Goal: Task Accomplishment & Management: Use online tool/utility

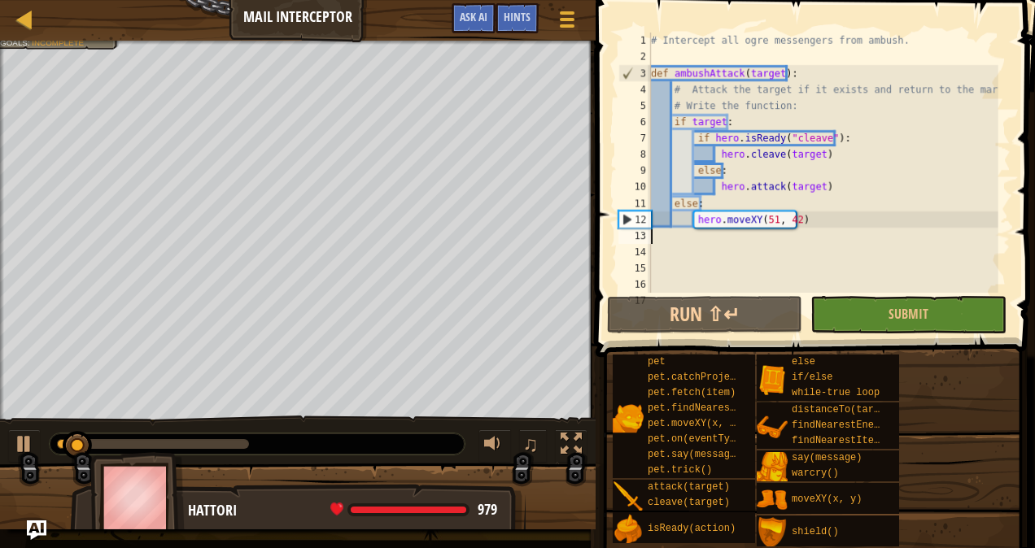
scroll to position [7, 0]
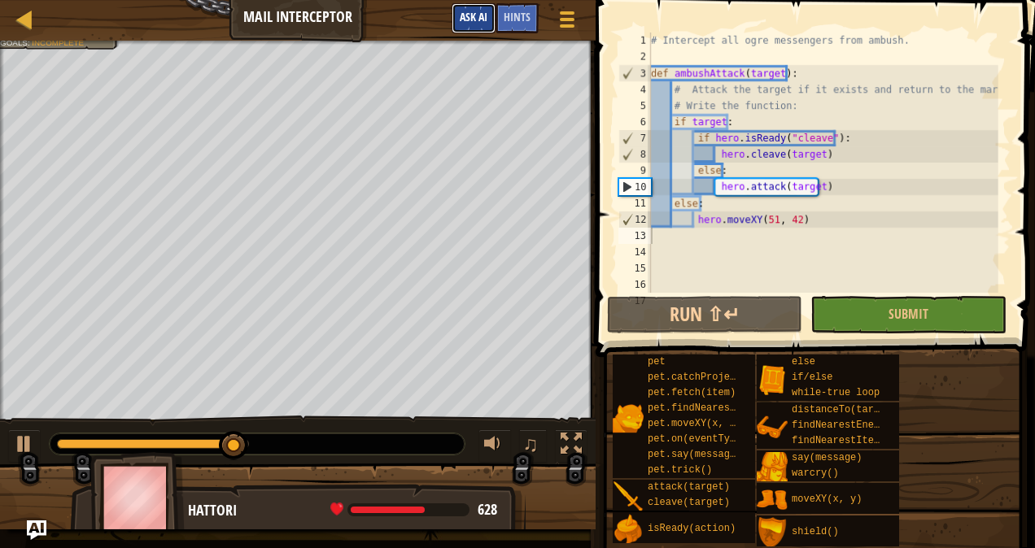
click at [469, 18] on span "Ask AI" at bounding box center [474, 16] width 28 height 15
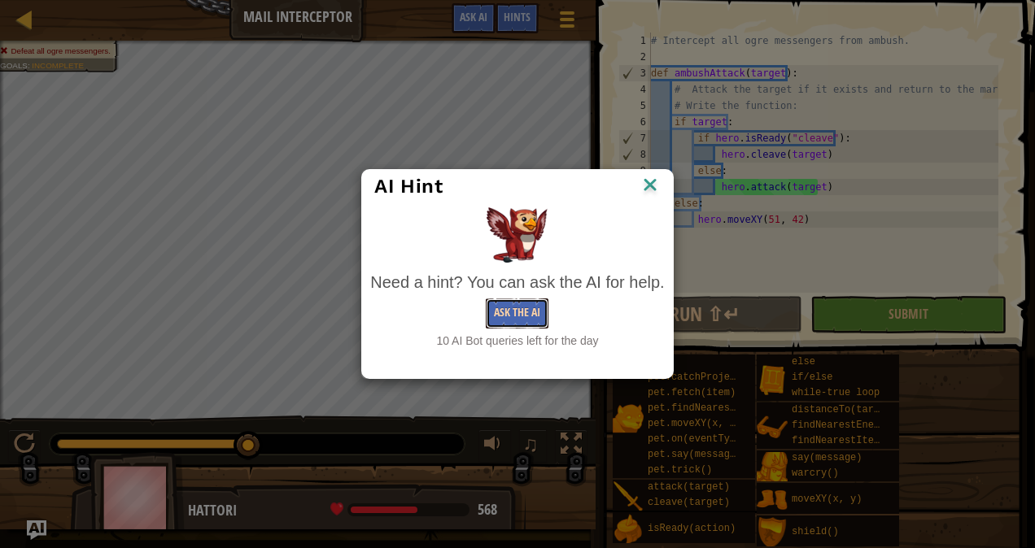
click at [532, 309] on button "Ask the AI" at bounding box center [517, 314] width 63 height 30
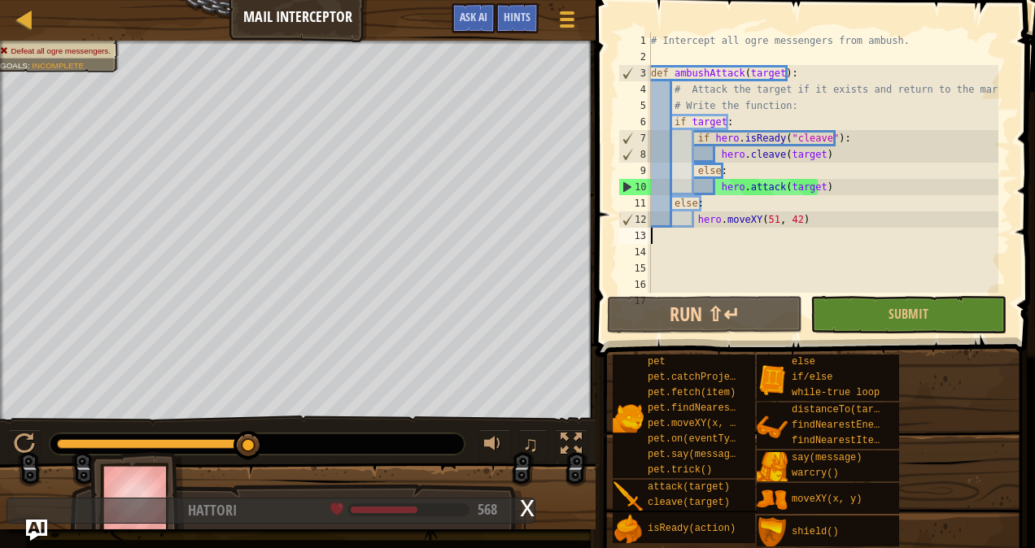
click at [31, 534] on img "Ask AI" at bounding box center [36, 530] width 21 height 21
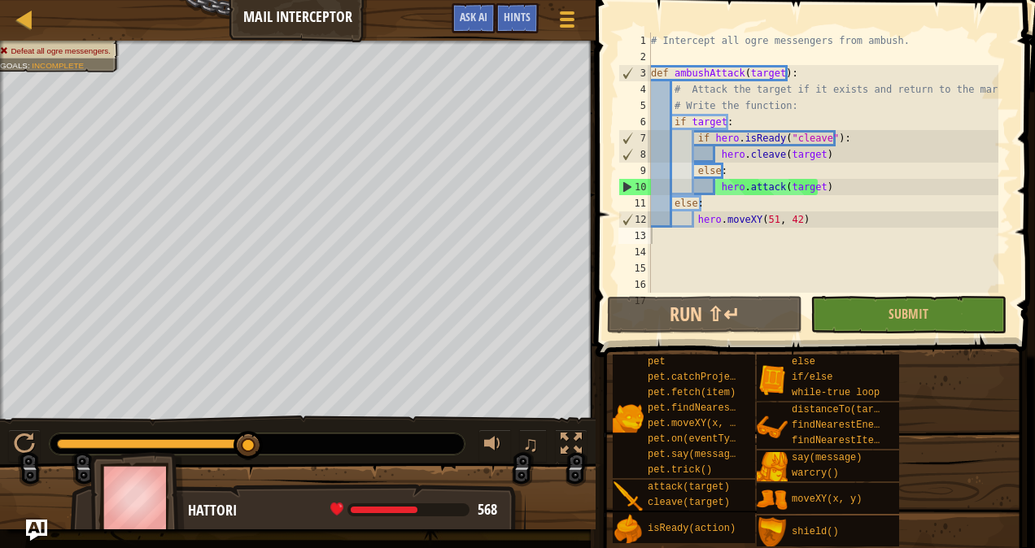
click at [31, 534] on img "Ask AI" at bounding box center [36, 530] width 21 height 21
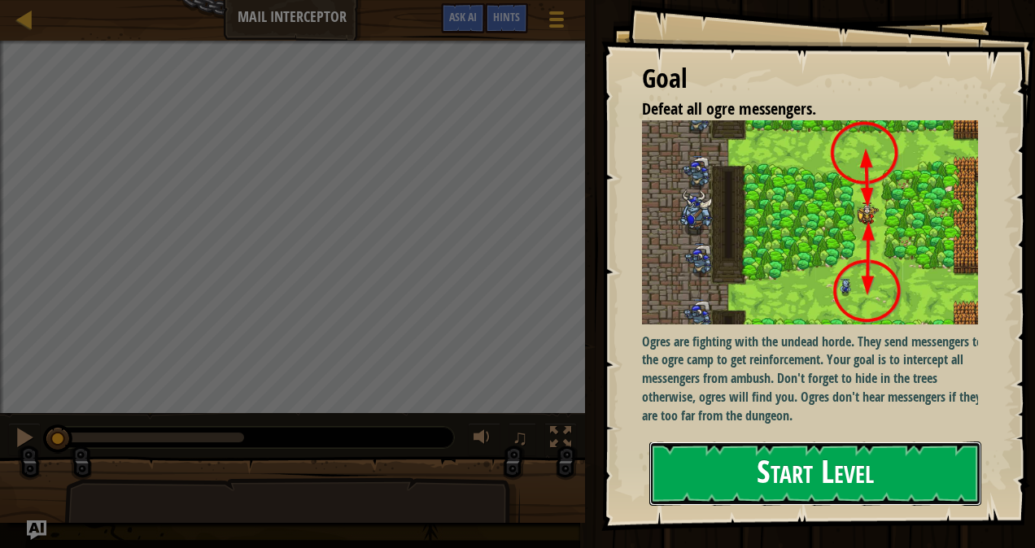
click at [757, 447] on button "Start Level" at bounding box center [815, 474] width 332 height 64
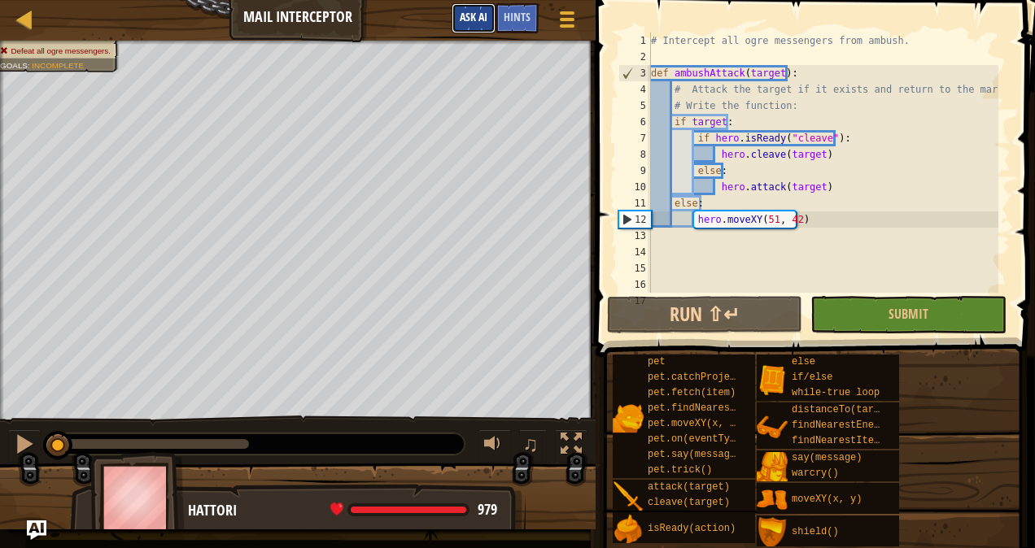
click at [462, 16] on span "Ask AI" at bounding box center [474, 16] width 28 height 15
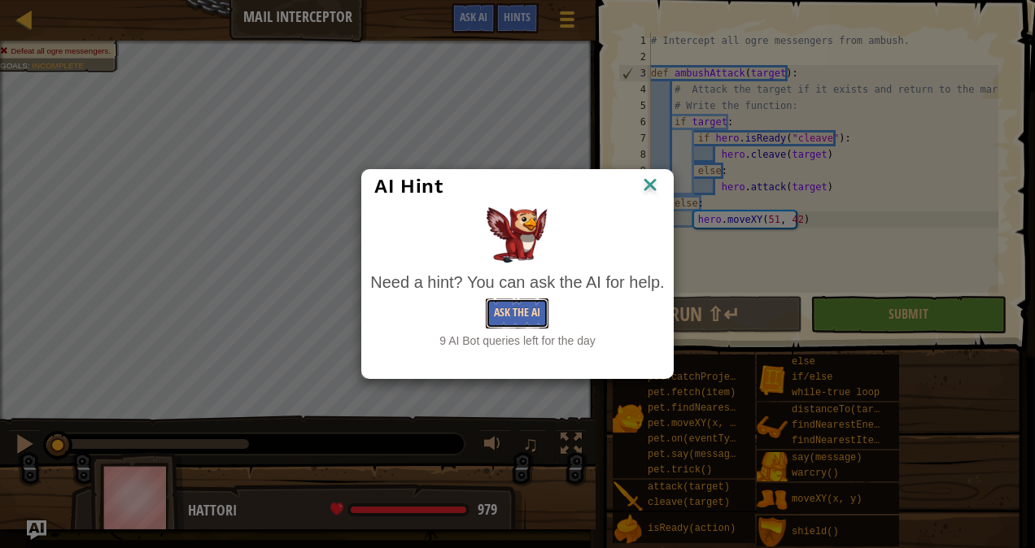
click at [512, 321] on button "Ask the AI" at bounding box center [517, 314] width 63 height 30
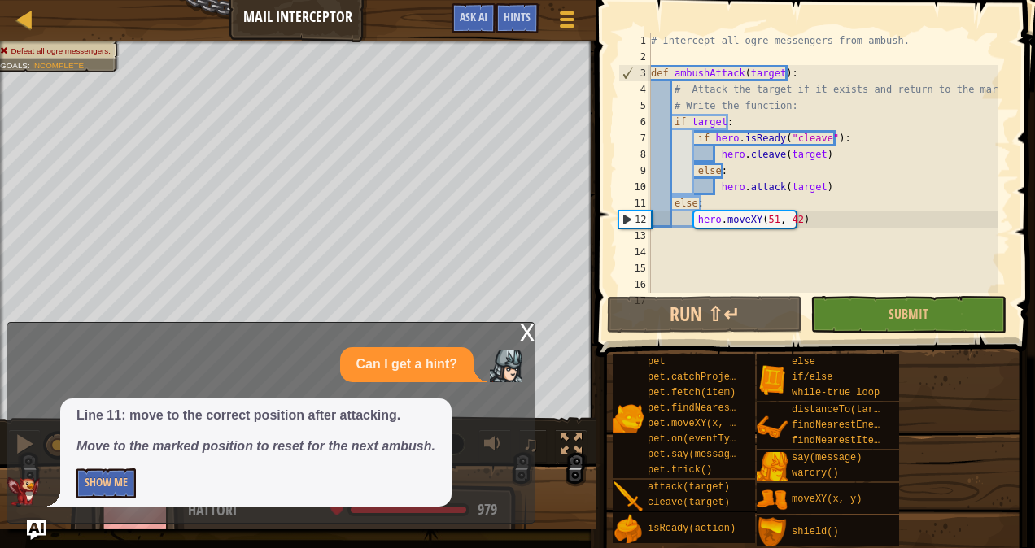
click at [119, 540] on div "Map Mail Interceptor Game Menu Done Hints Ask AI 1 2 3 4 5 6 7 8 9 10 11 12 13 …" at bounding box center [517, 274] width 1035 height 548
click at [103, 482] on button "Show Me" at bounding box center [105, 484] width 59 height 30
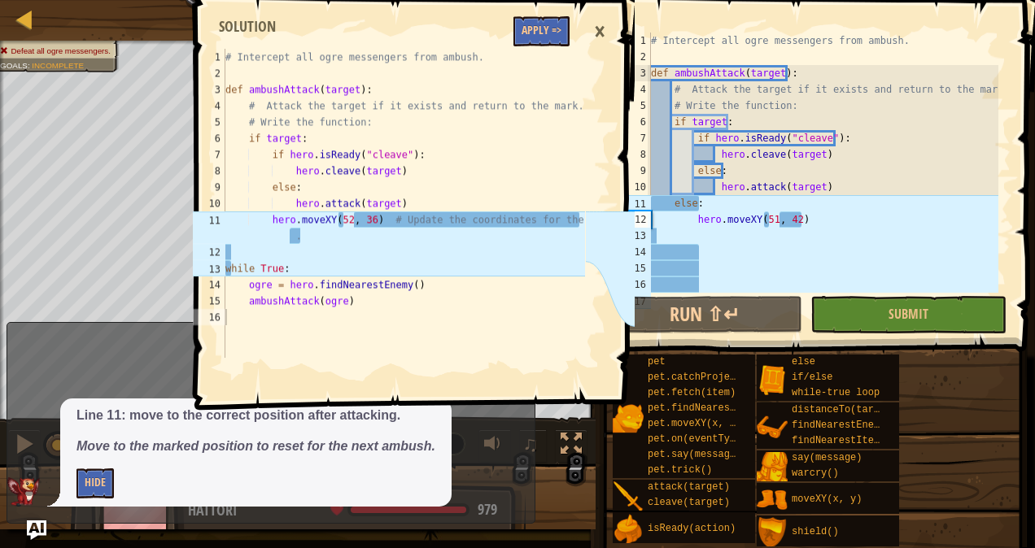
click at [766, 219] on div "# Intercept all ogre messengers from ambush. def ambushAttack ( target ) : # At…" at bounding box center [823, 179] width 351 height 293
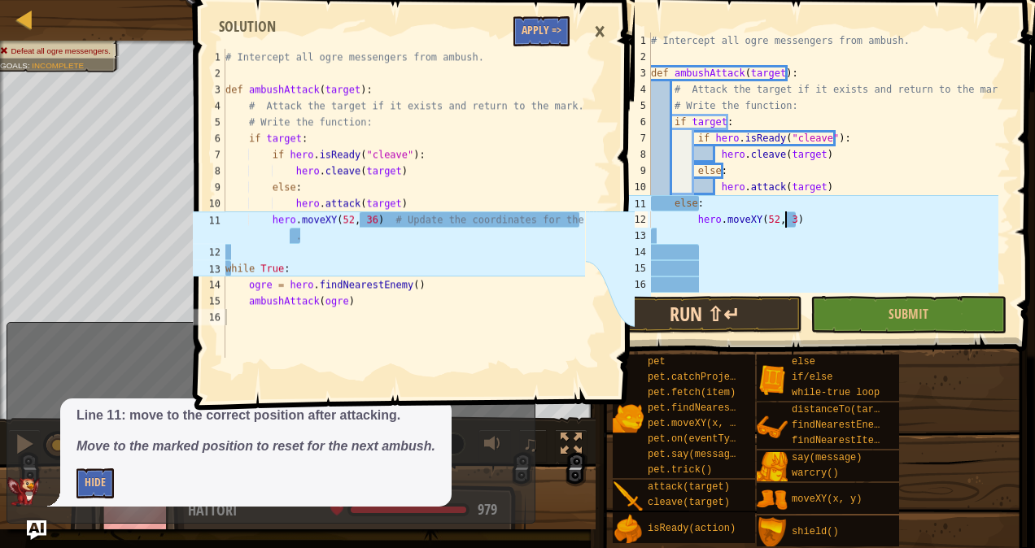
scroll to position [7, 11]
type textarea "hero.moveXY(52, 36)"
click at [765, 312] on button "Run ⇧↵" at bounding box center [704, 314] width 195 height 37
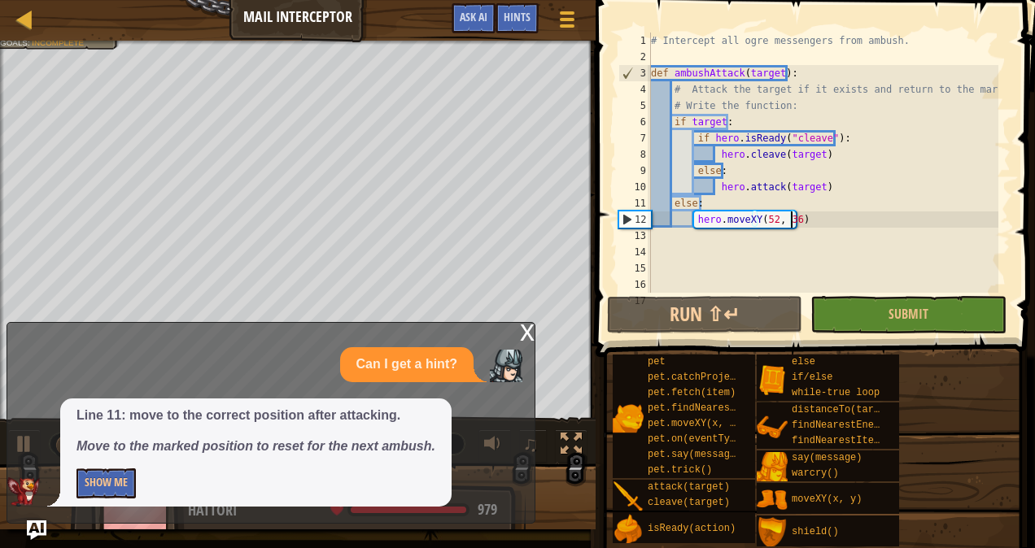
click at [519, 325] on div "x Can I get a hint? Line 11: move to the correct position after attacking. Move…" at bounding box center [271, 423] width 529 height 202
click at [529, 339] on div "x" at bounding box center [527, 331] width 15 height 16
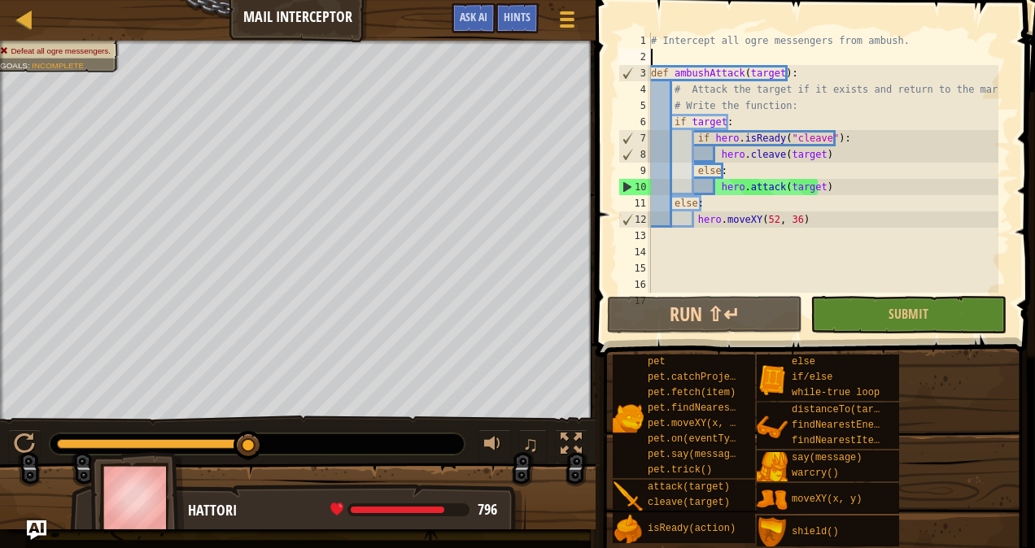
click at [685, 51] on div "# Intercept all ogre messengers from ambush. def ambushAttack ( target ) : # At…" at bounding box center [823, 179] width 351 height 293
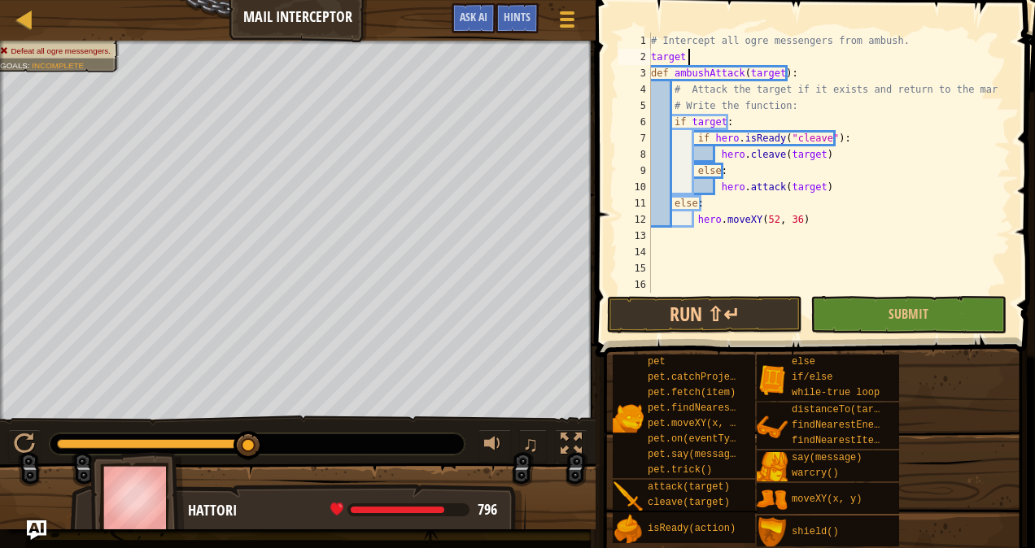
scroll to position [7, 2]
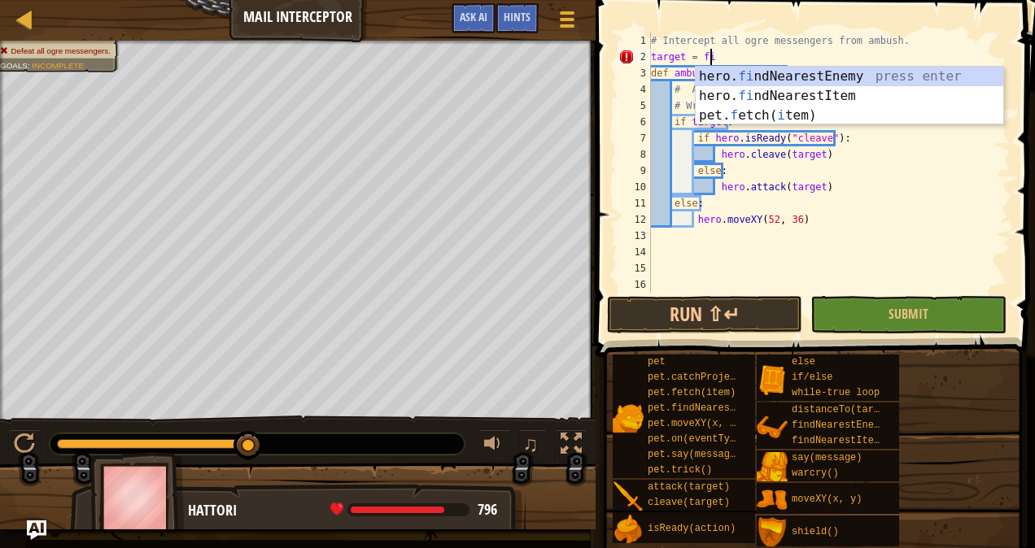
type textarea "target = find"
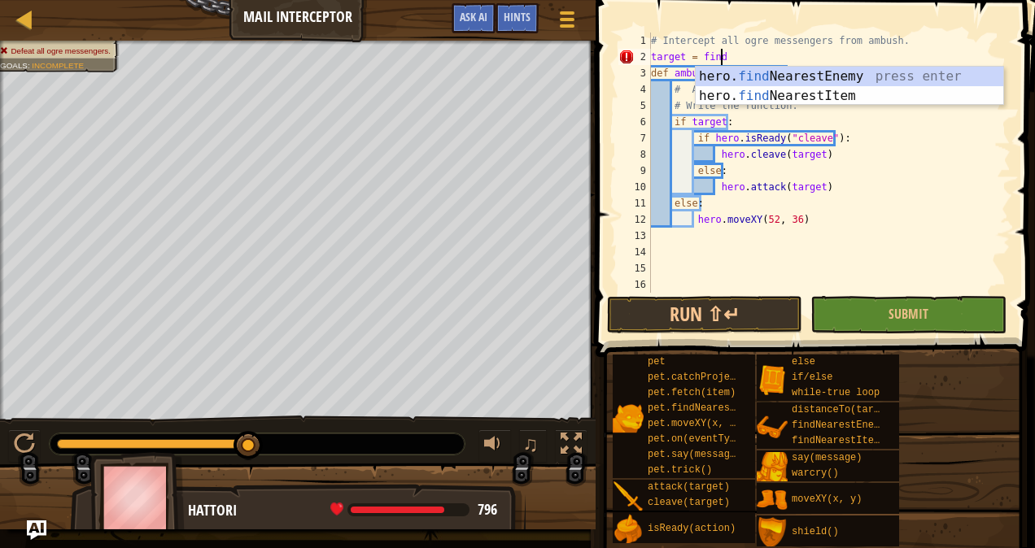
scroll to position [7, 0]
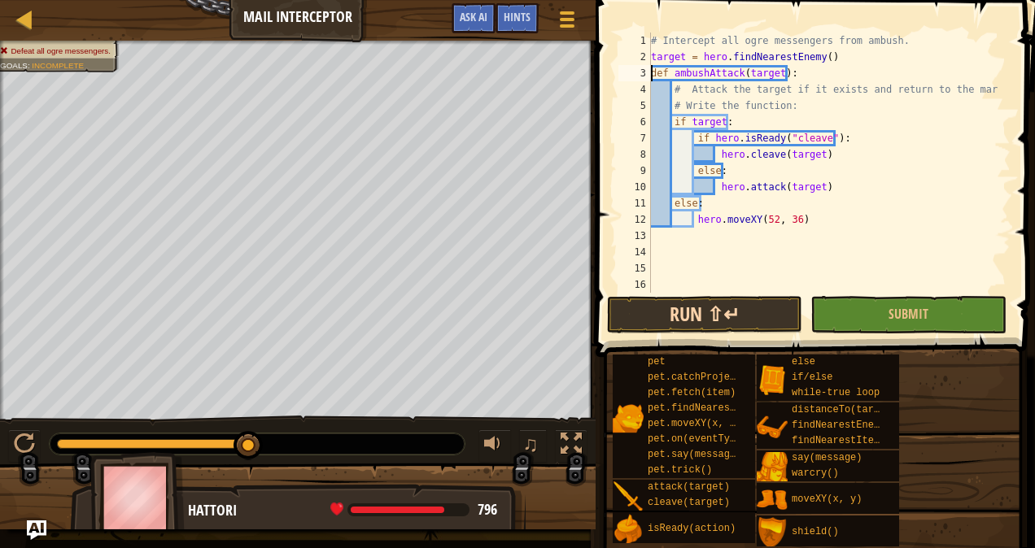
type textarea "def ambushAttack(target):"
click at [695, 330] on button "Run ⇧↵" at bounding box center [704, 314] width 195 height 37
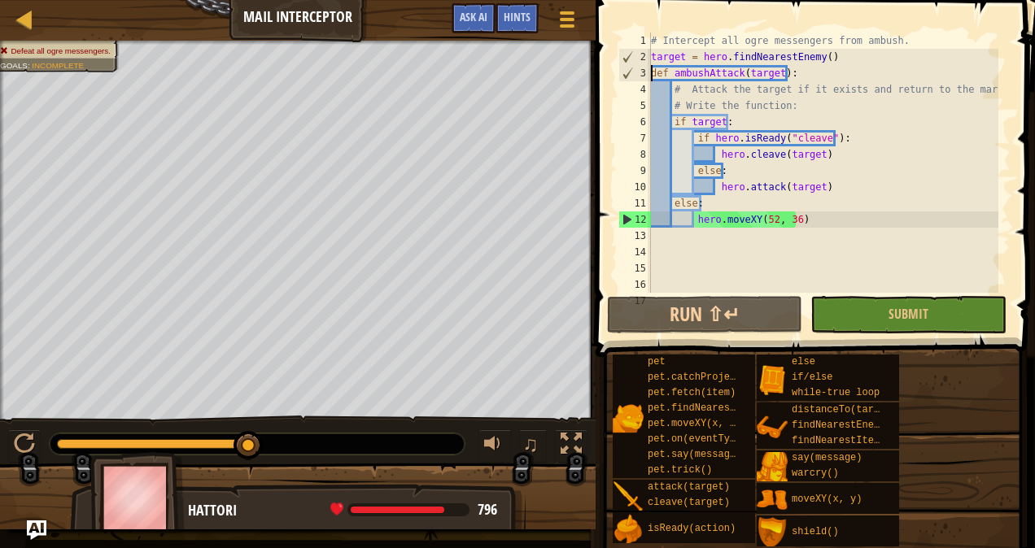
click at [684, 231] on div "# Intercept all ogre messengers from ambush. target = hero . findNearestEnemy (…" at bounding box center [823, 179] width 351 height 293
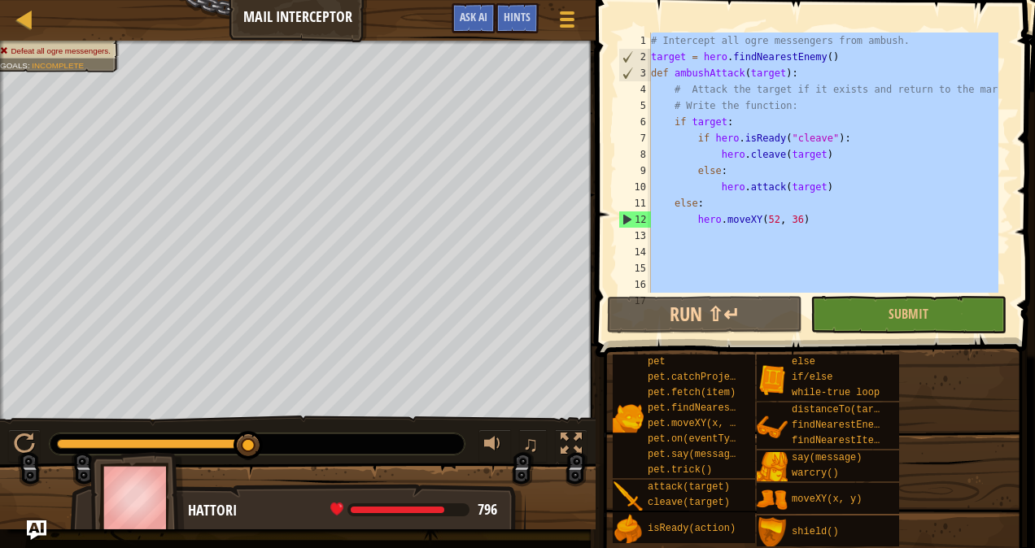
click at [767, 196] on div "# Intercept all ogre messengers from ambush. target = hero . findNearestEnemy (…" at bounding box center [823, 163] width 351 height 260
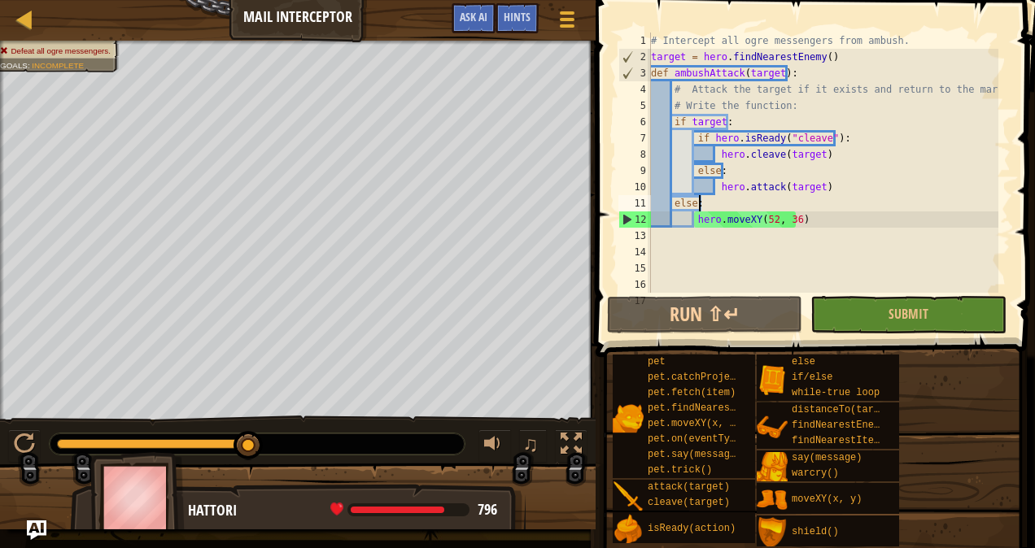
type textarea "ambushAttack(ogre)"
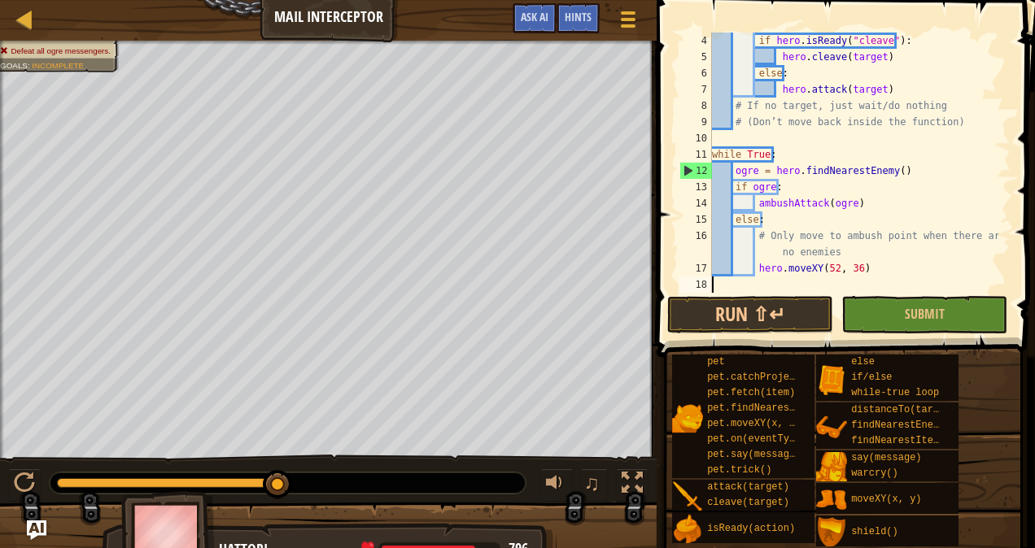
scroll to position [49, 0]
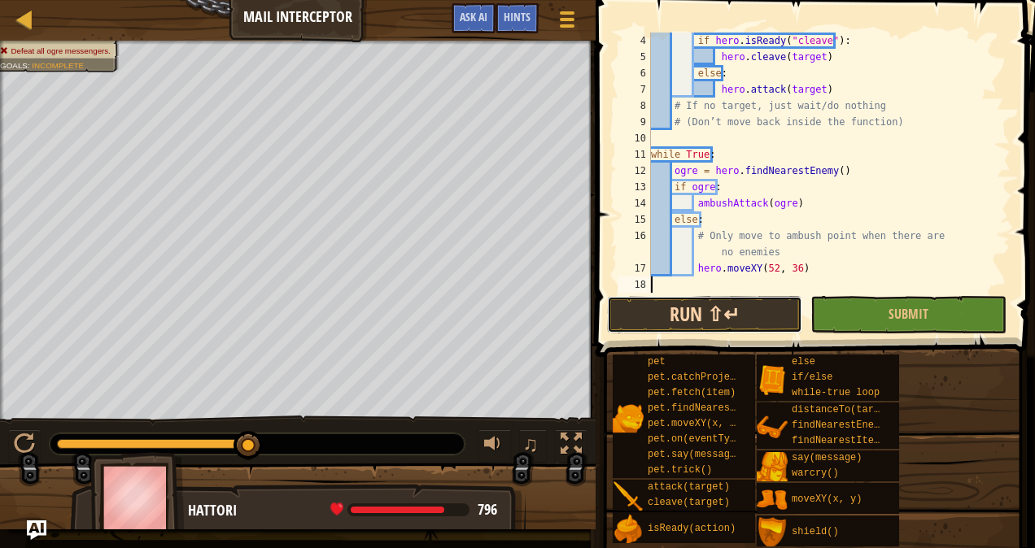
click at [760, 324] on button "Run ⇧↵" at bounding box center [704, 314] width 195 height 37
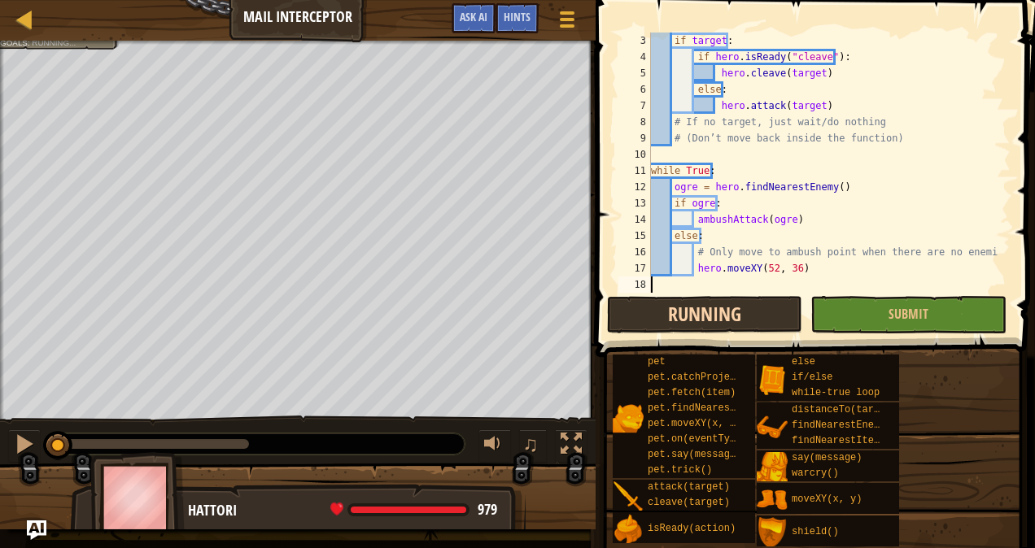
scroll to position [33, 0]
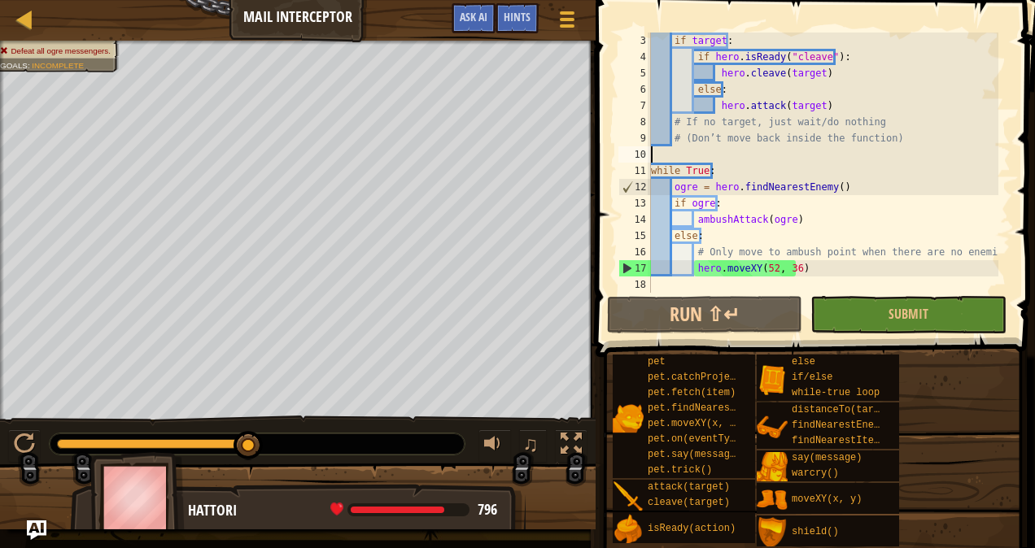
click at [753, 150] on div "if target : if hero . isReady ( "cleave" ) : hero . cleave ( target ) else : he…" at bounding box center [823, 179] width 351 height 293
type textarea "hero.moveXY(52, 36)"
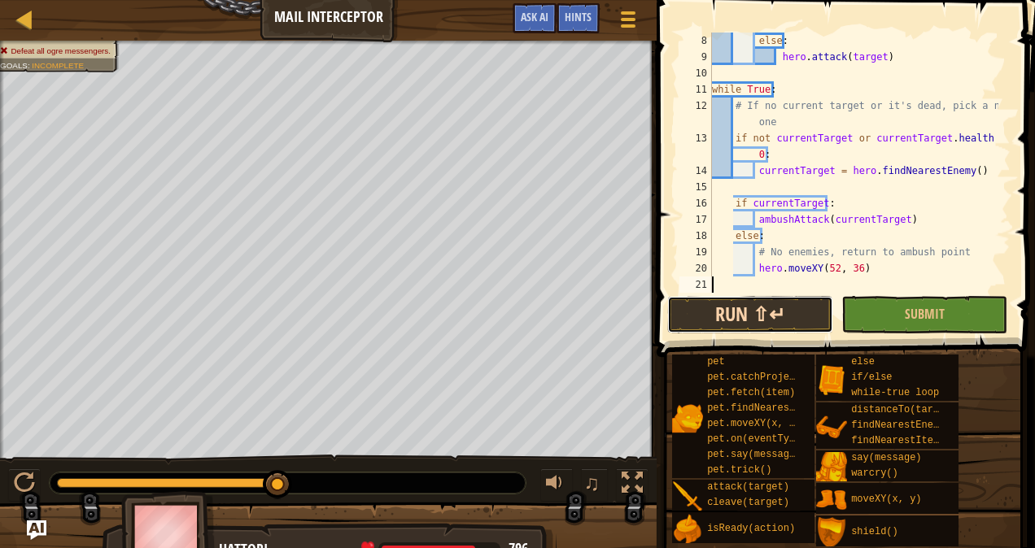
click at [717, 297] on button "Run ⇧↵" at bounding box center [750, 314] width 166 height 37
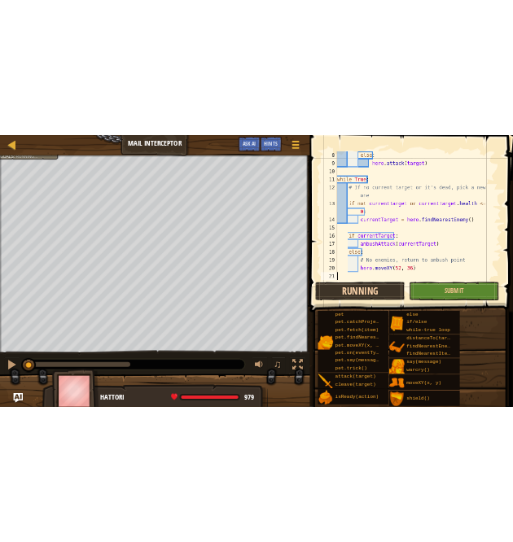
scroll to position [81, 0]
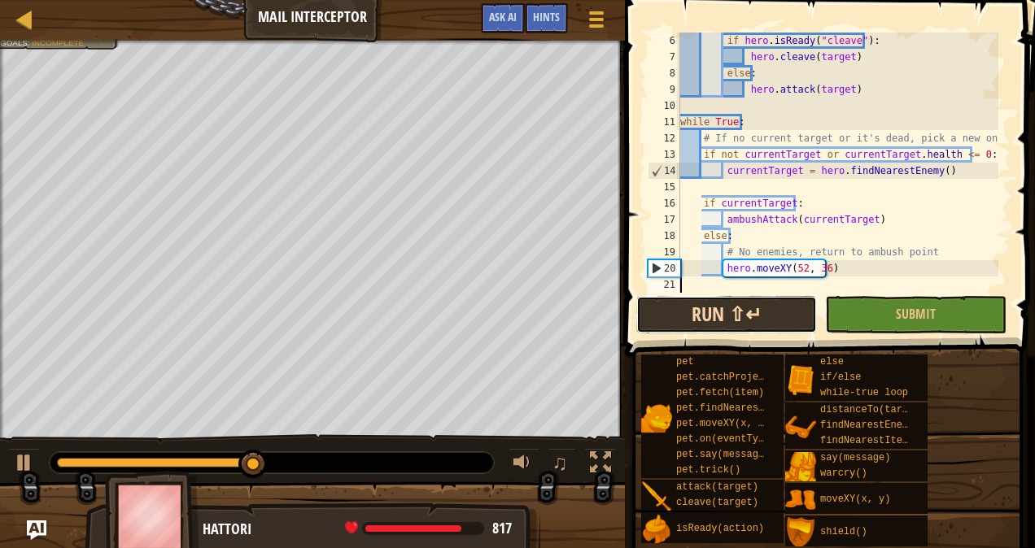
click at [731, 309] on button "Run ⇧↵" at bounding box center [726, 314] width 181 height 37
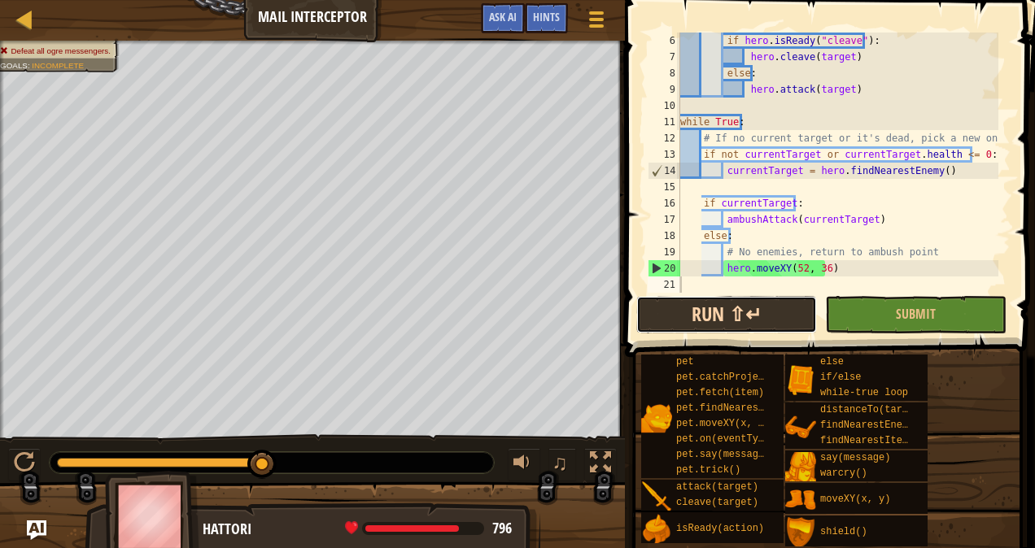
click at [726, 313] on button "Run ⇧↵" at bounding box center [726, 314] width 181 height 37
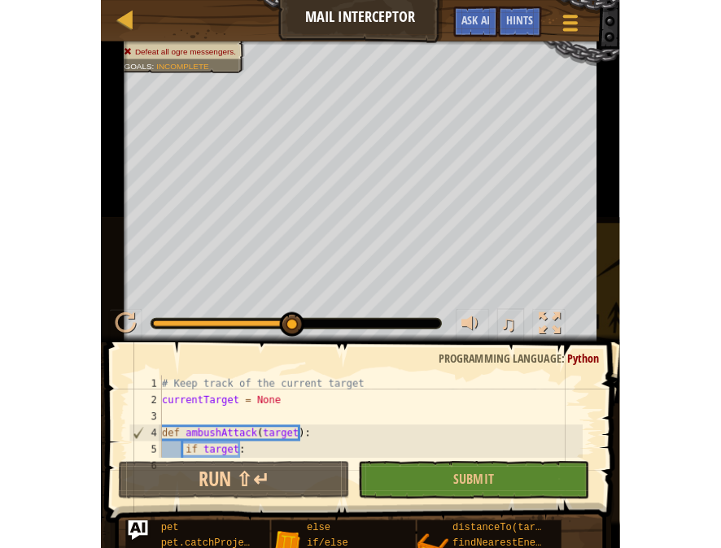
scroll to position [0, 0]
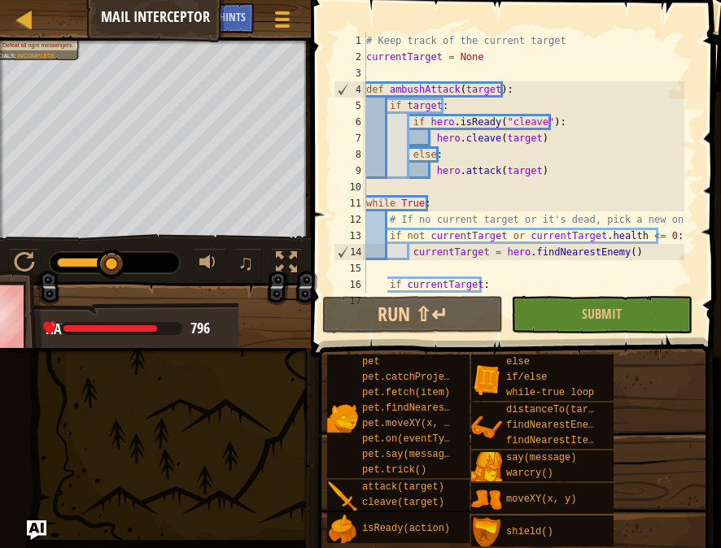
click at [495, 148] on div "# Keep track of the current target currentTarget = None def ambushAttack ( targ…" at bounding box center [523, 179] width 321 height 293
type textarea "hero.moveXY(52, 36)"
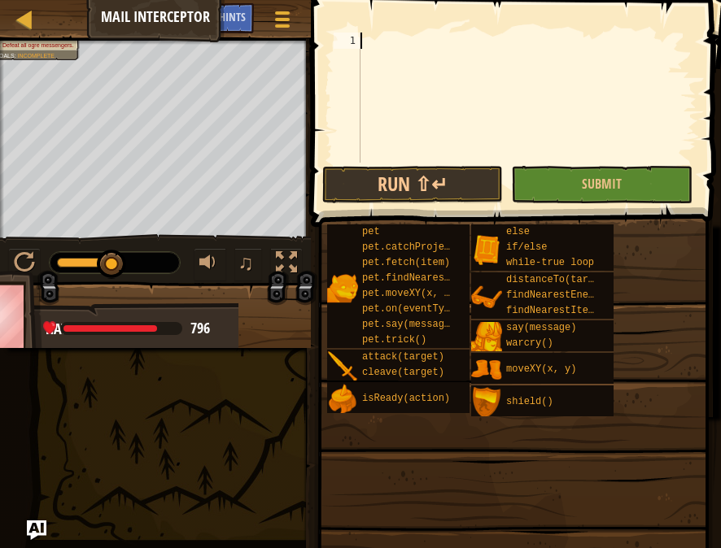
paste textarea "# Hero attacks nearest enemy"
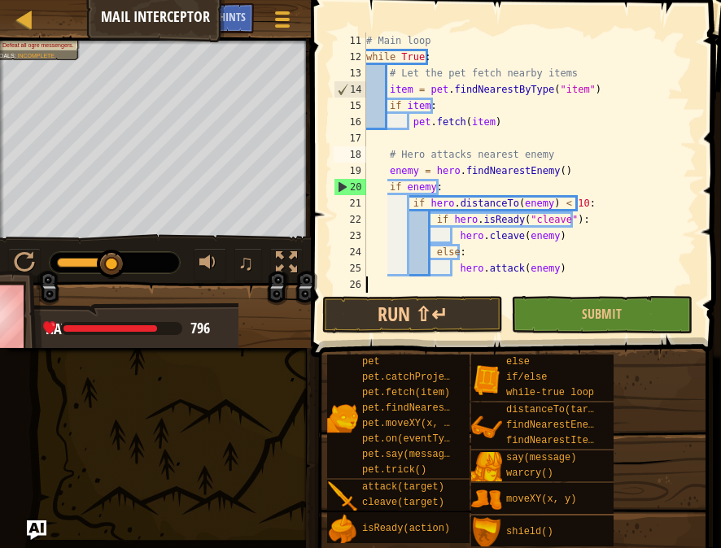
scroll to position [163, 0]
click at [495, 148] on div "# Main loop while True : # Let the pet fetch nearby items item = pet . findNear…" at bounding box center [524, 179] width 322 height 293
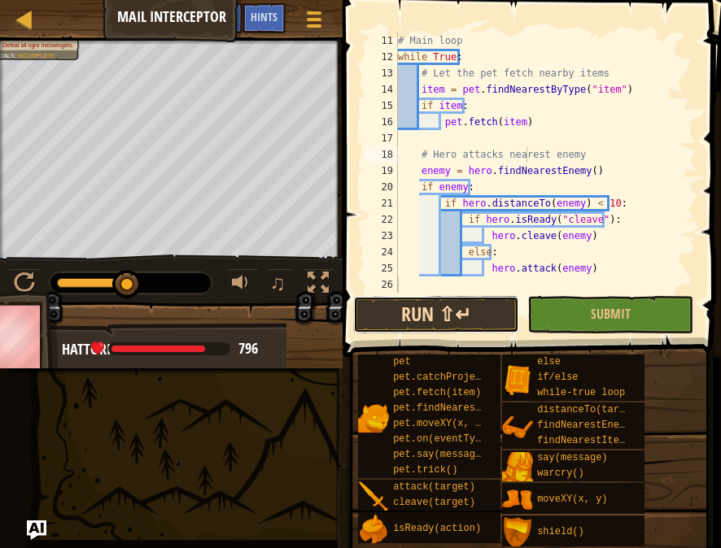
click at [464, 304] on button "Run ⇧↵" at bounding box center [436, 314] width 166 height 37
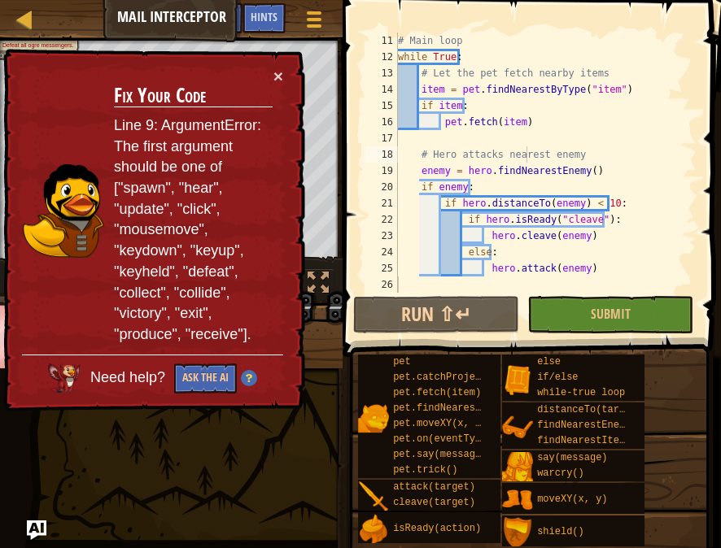
click at [586, 221] on div "# Main loop while True : # Let the pet fetch nearby items item = pet . findNear…" at bounding box center [540, 179] width 290 height 293
type textarea "hero.attack(enemy)"
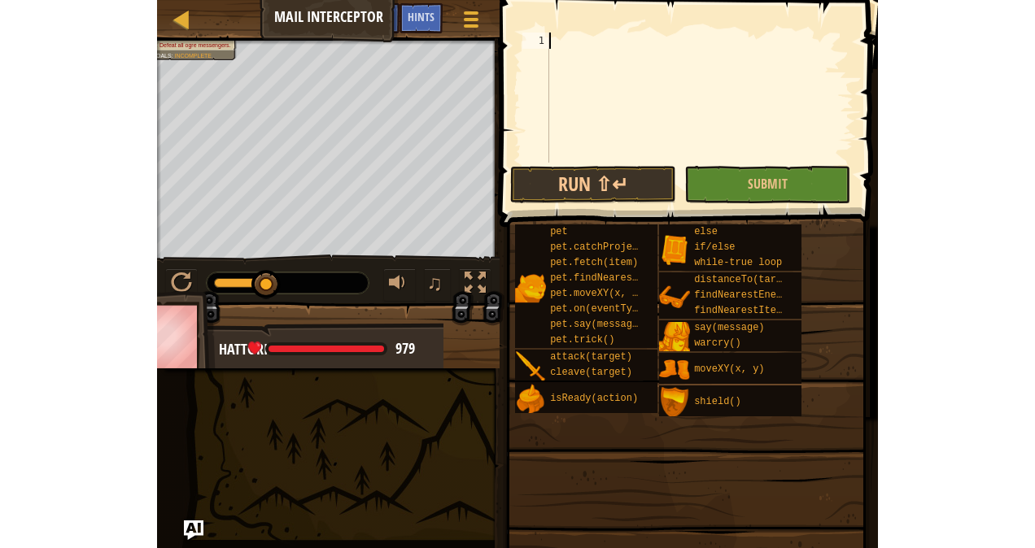
scroll to position [374, 0]
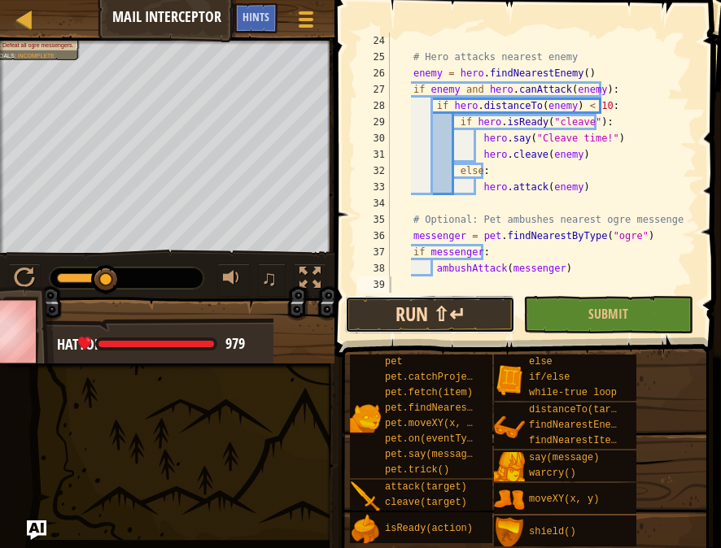
click at [443, 303] on button "Run ⇧↵" at bounding box center [430, 314] width 170 height 37
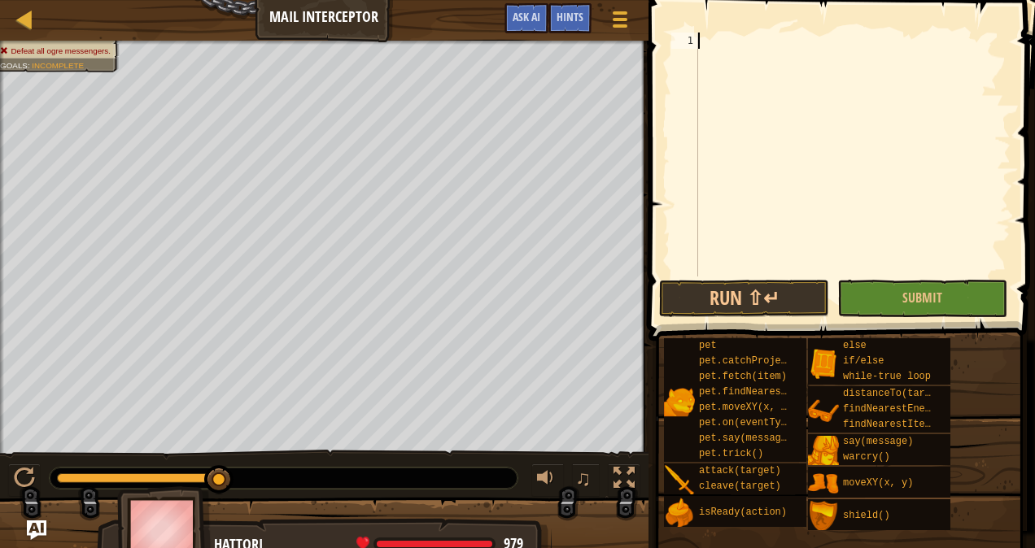
type textarea "hero.attack(enemy)"
type textarea "hero.moveXY(52, 36)"
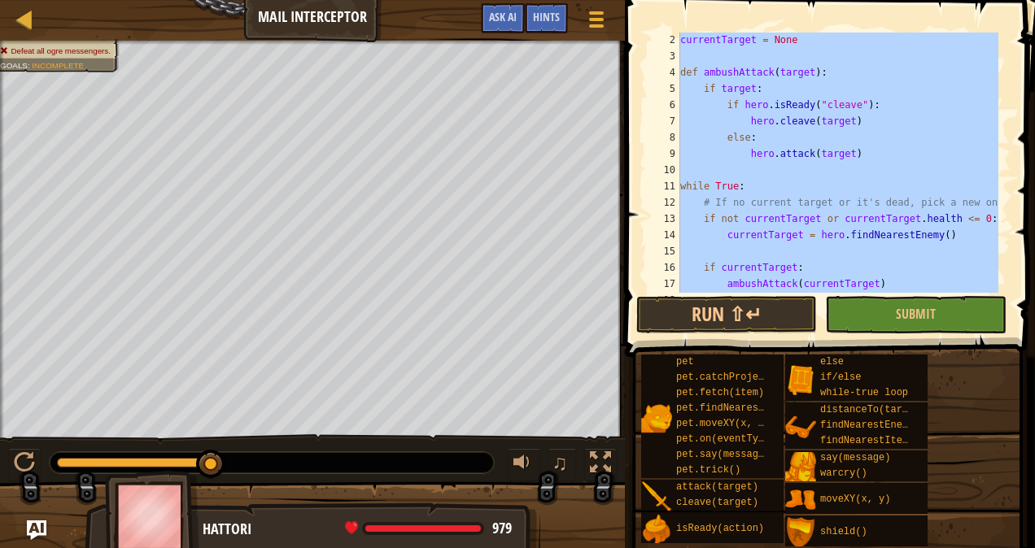
scroll to position [0, 0]
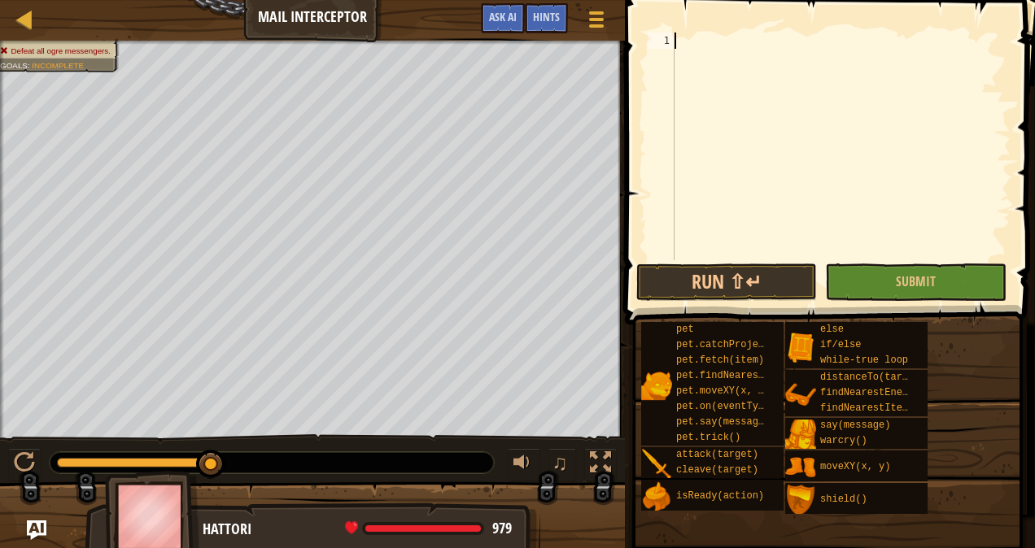
type textarea "hero.moveXY(52, 36)"
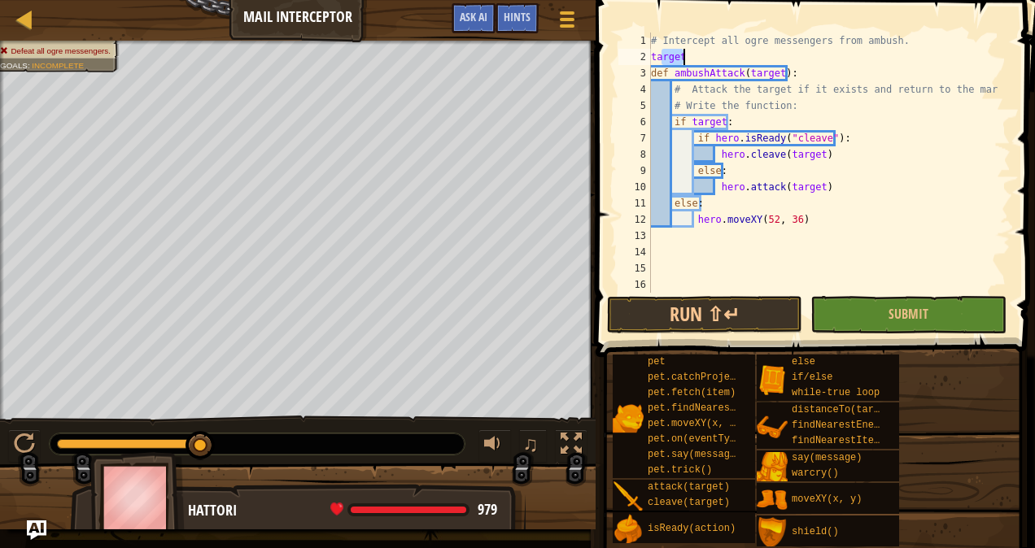
click at [882, 124] on div "# Intercept all ogre messengers from ambush. target def ambushAttack ( target )…" at bounding box center [823, 179] width 351 height 293
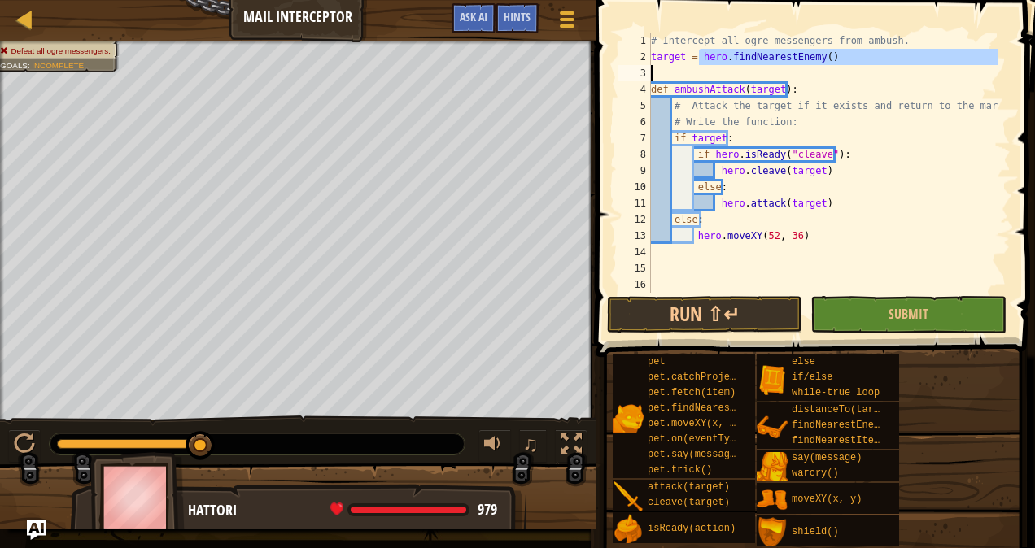
type textarea "def ambushAttack(target):"
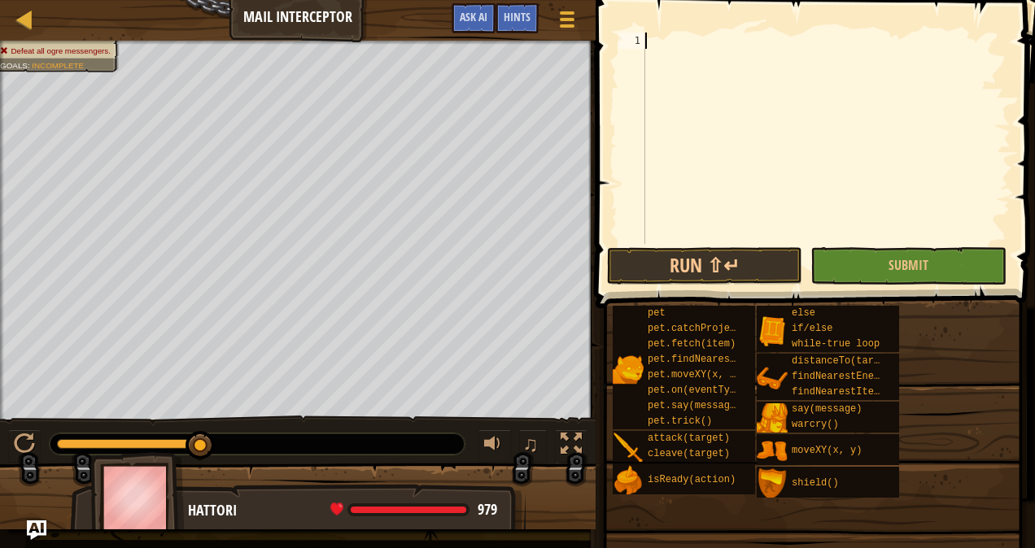
type textarea "ambushAttack(ogre)"
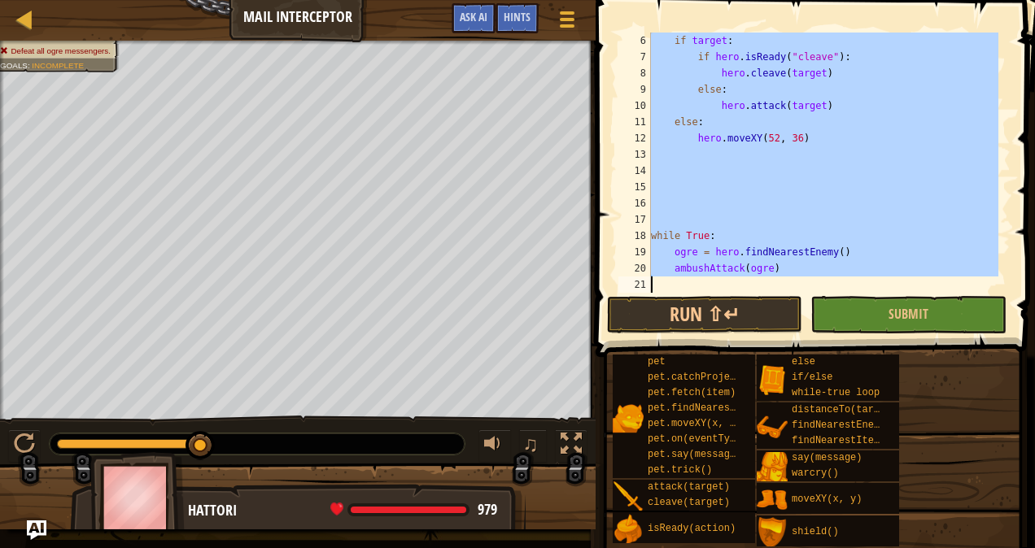
scroll to position [81, 0]
click at [739, 200] on div "if target : if hero . isReady ( "cleave" ) : hero . cleave ( target ) else : he…" at bounding box center [823, 163] width 351 height 260
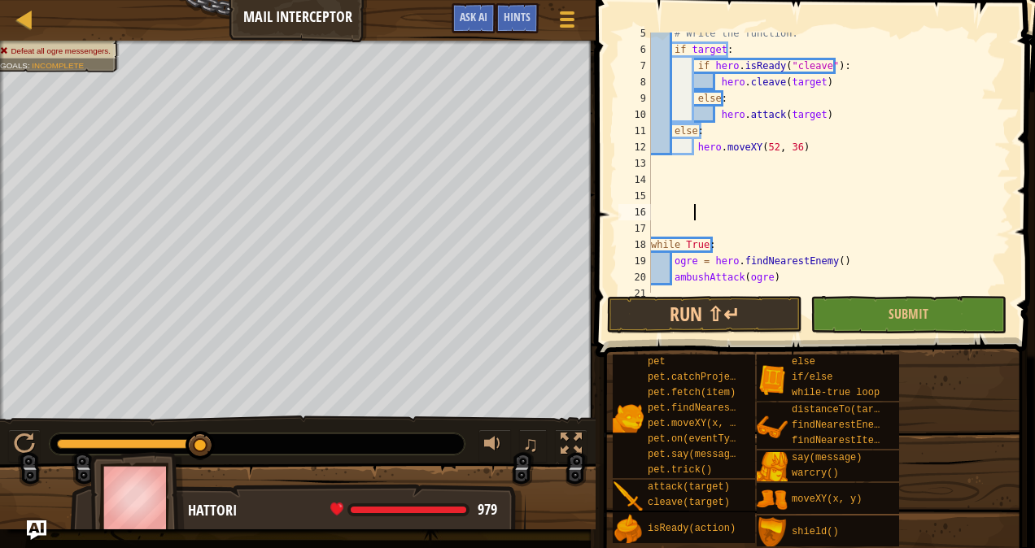
scroll to position [72, 0]
